Goal: Check status: Check status

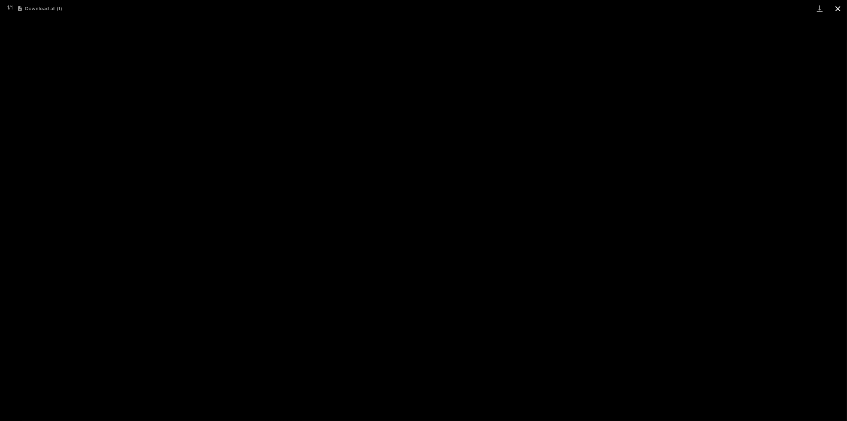
scroll to position [21, 0]
click at [842, 7] on button "Close gallery" at bounding box center [838, 8] width 18 height 17
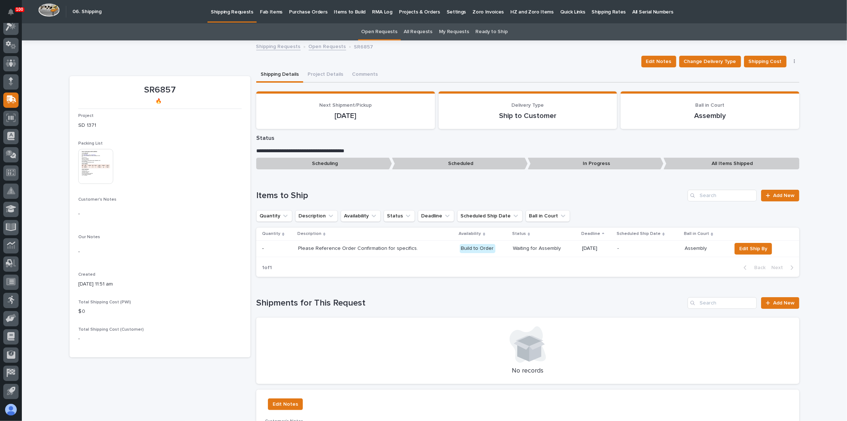
click at [222, 8] on p "Shipping Requests" at bounding box center [232, 7] width 43 height 15
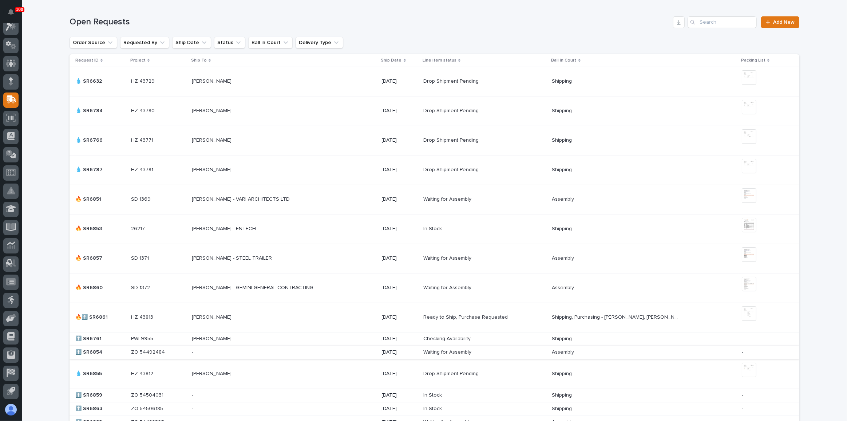
scroll to position [231, 0]
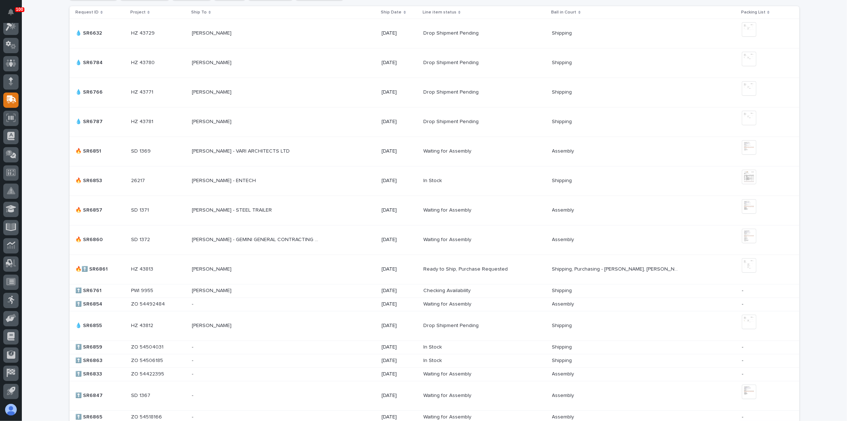
click at [298, 235] on p "[PERSON_NAME] - GEMINI GENERAL CONTRACTING LLC" at bounding box center [256, 239] width 129 height 8
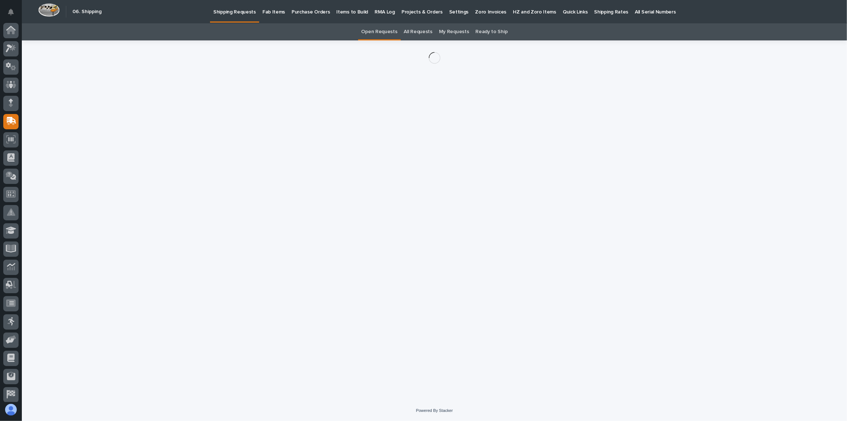
scroll to position [21, 0]
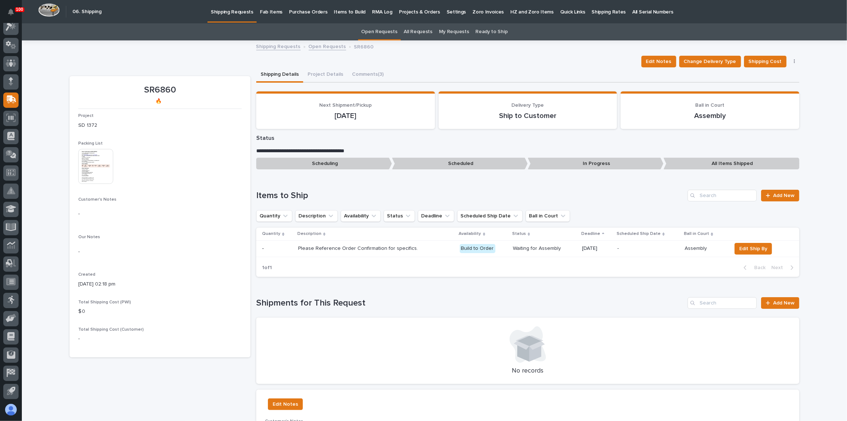
click at [92, 155] on img at bounding box center [95, 166] width 35 height 35
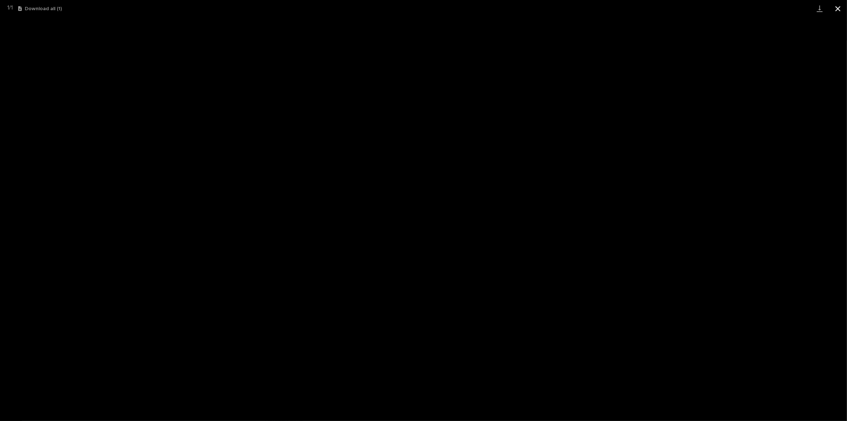
click at [835, 5] on button "Close gallery" at bounding box center [838, 8] width 18 height 17
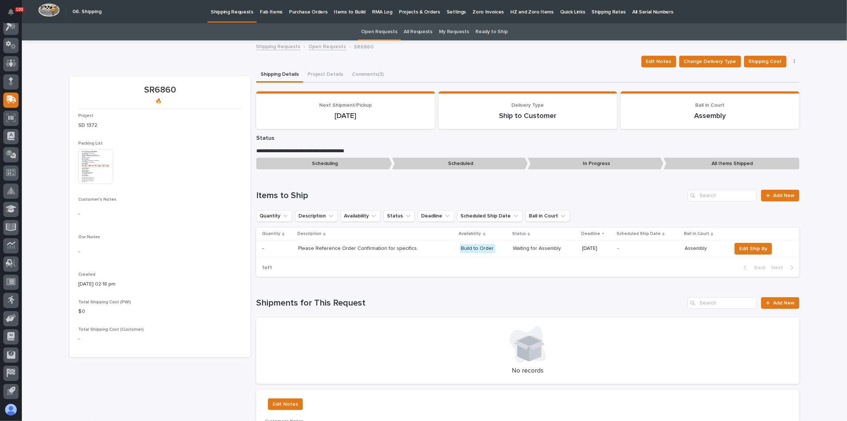
click at [451, 66] on div "Edit Notes Change Delivery Type Shipping Cost Cancel Request" at bounding box center [435, 62] width 730 height 12
click at [87, 171] on img at bounding box center [95, 166] width 35 height 35
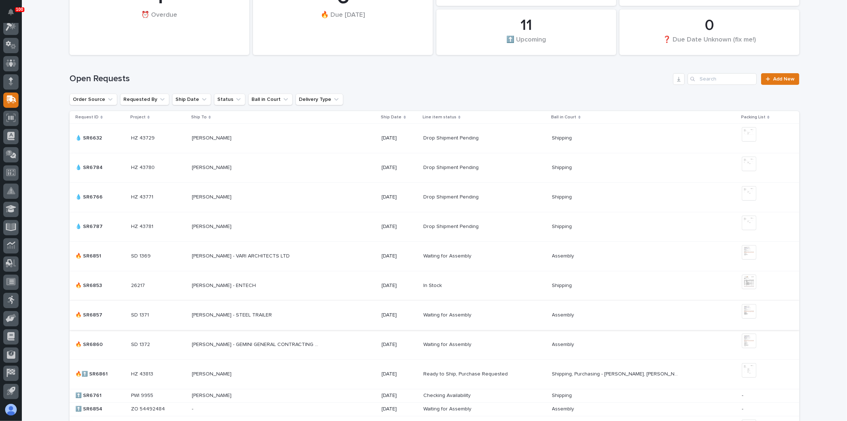
scroll to position [165, 0]
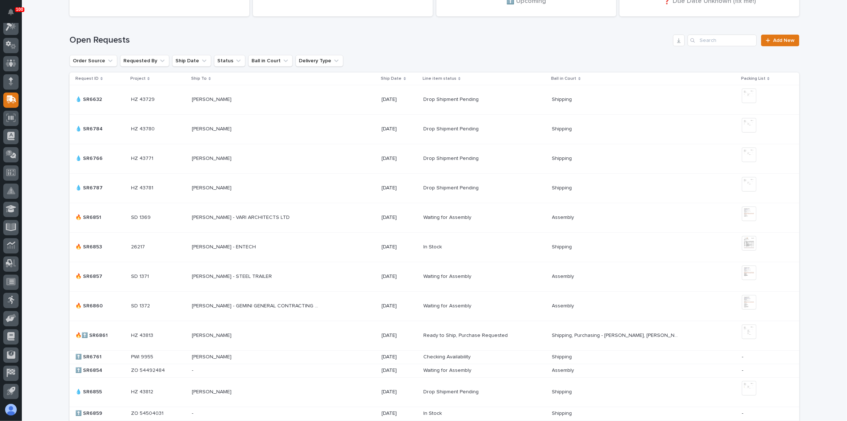
click at [290, 281] on div "[PERSON_NAME] - STEEL TRAILER [PERSON_NAME] - STEEL TRAILER" at bounding box center [284, 276] width 184 height 12
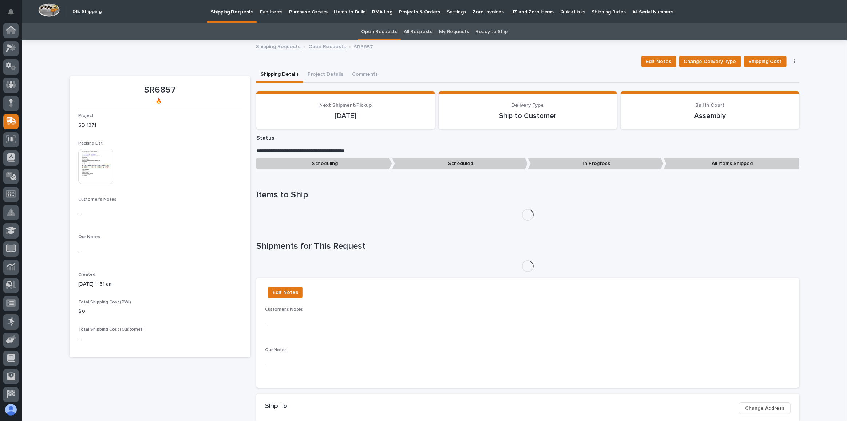
scroll to position [21, 0]
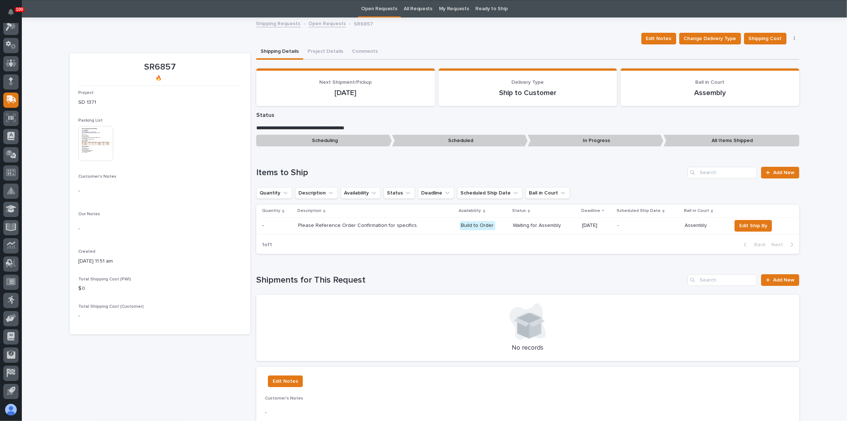
click at [101, 137] on img at bounding box center [95, 143] width 35 height 35
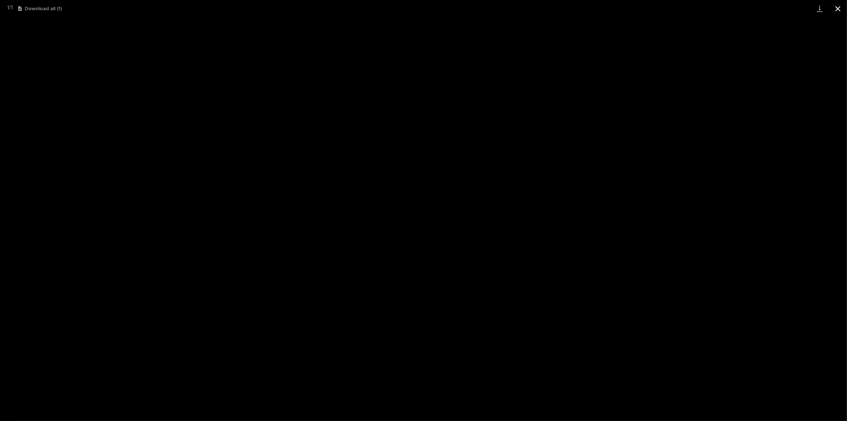
click at [839, 5] on button "Close gallery" at bounding box center [838, 8] width 18 height 17
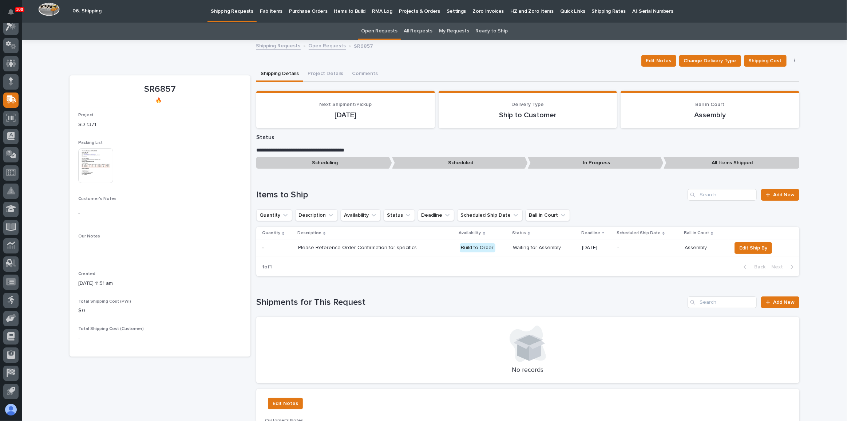
scroll to position [0, 0]
